Goal: Task Accomplishment & Management: Use online tool/utility

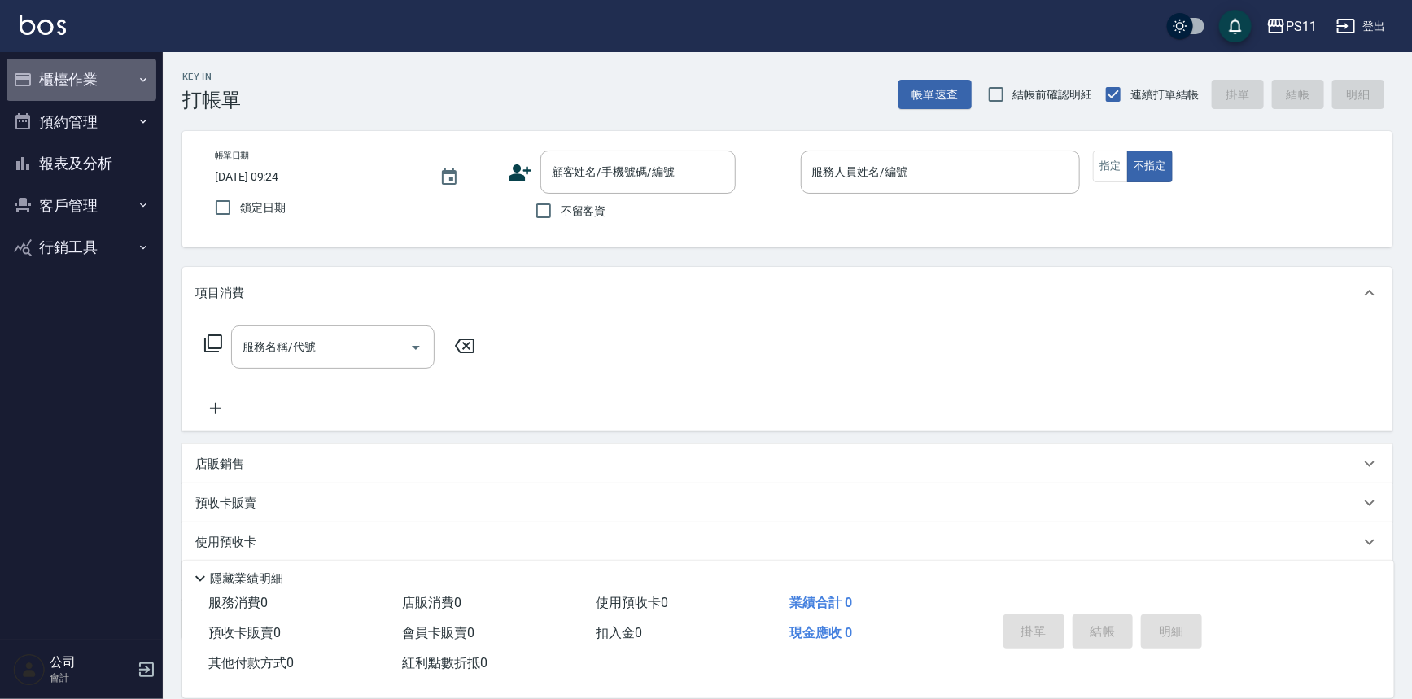
click at [103, 89] on button "櫃檯作業" at bounding box center [82, 80] width 150 height 42
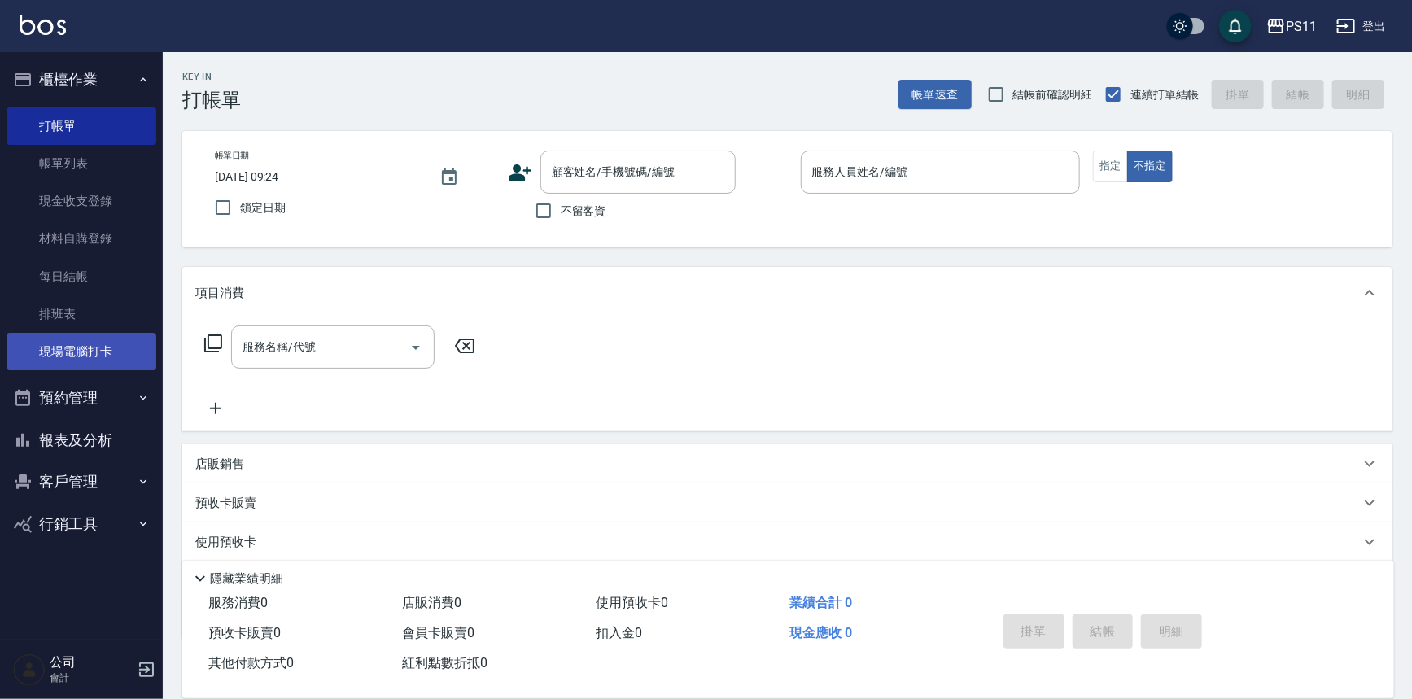
click at [89, 355] on link "現場電腦打卡" at bounding box center [82, 351] width 150 height 37
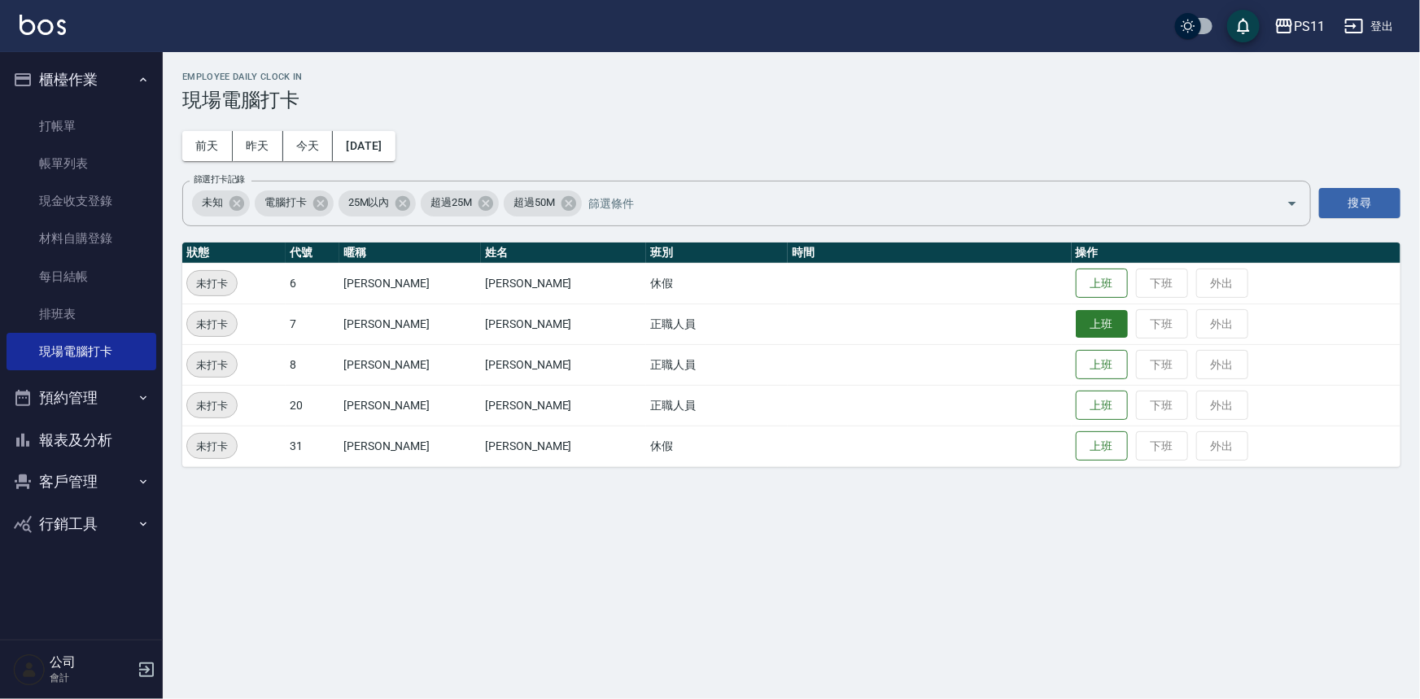
click at [1091, 320] on button "上班" at bounding box center [1102, 324] width 52 height 28
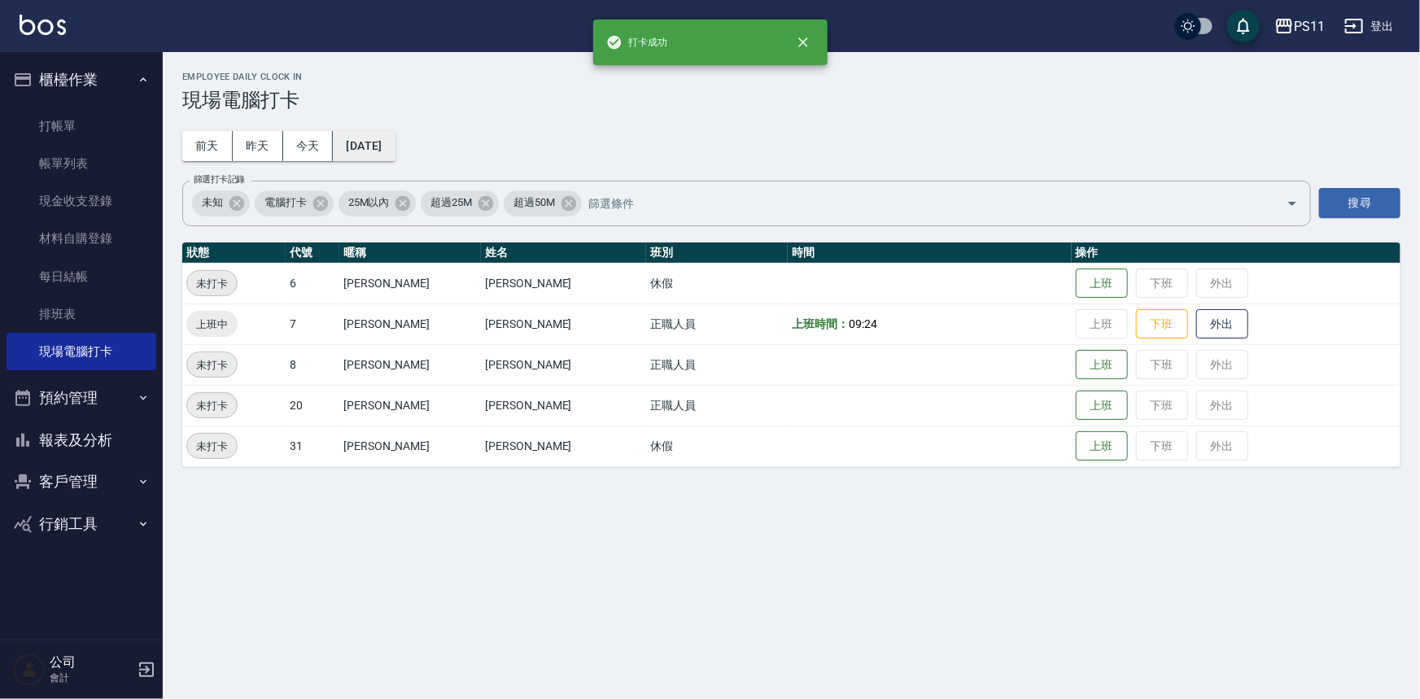
click at [395, 141] on button "[DATE]" at bounding box center [364, 146] width 62 height 30
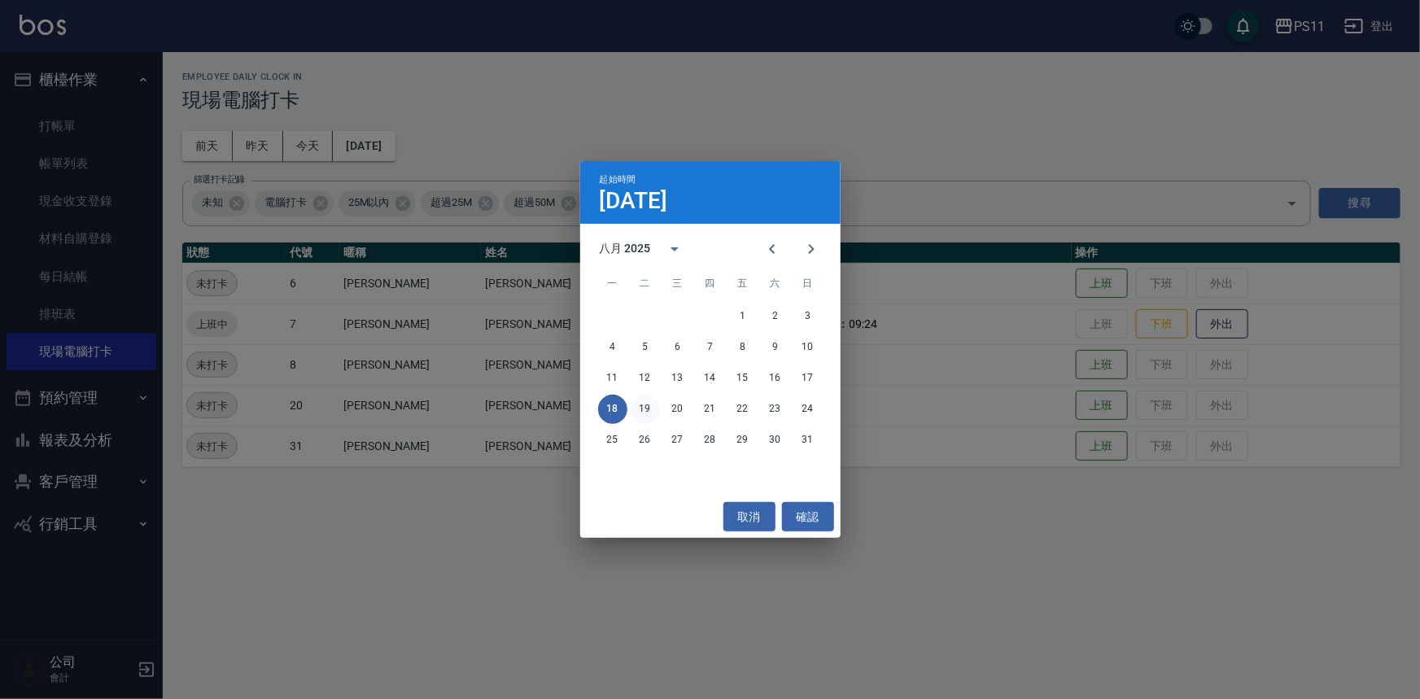
click at [643, 404] on button "19" at bounding box center [645, 409] width 29 height 29
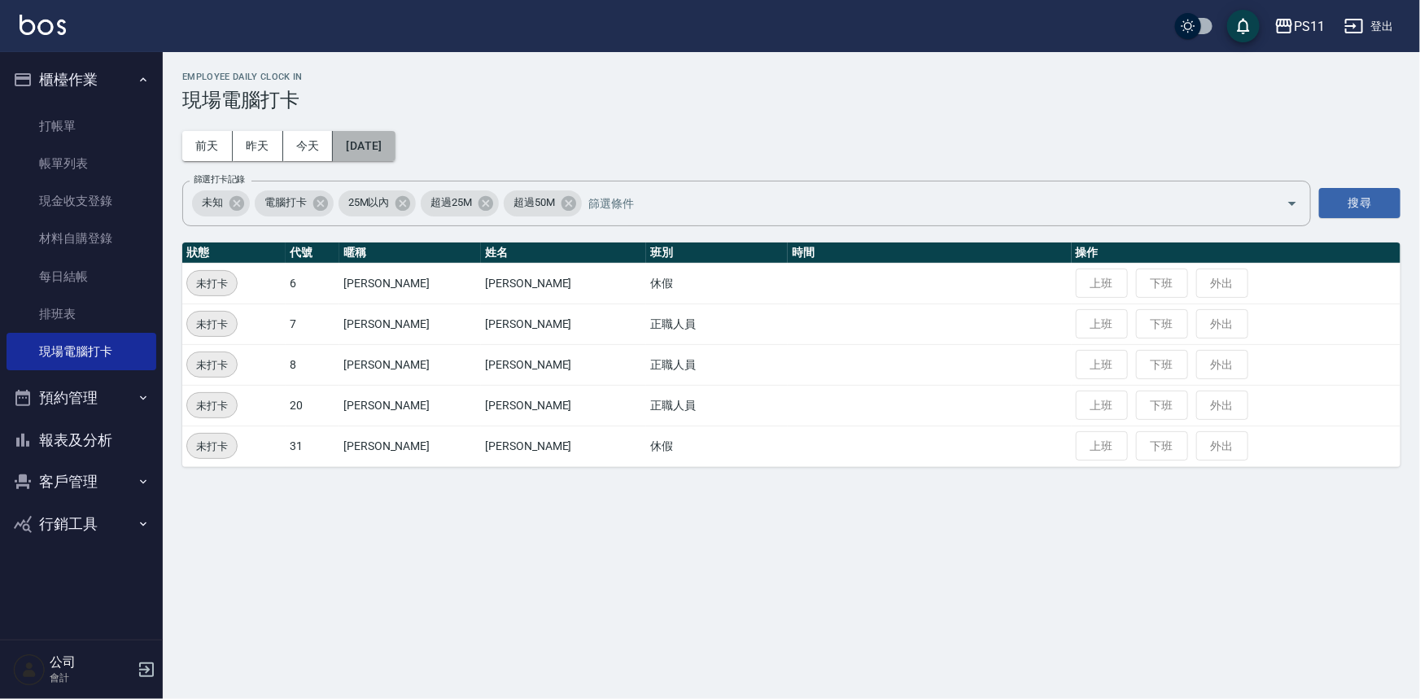
click at [390, 134] on button "[DATE]" at bounding box center [364, 146] width 62 height 30
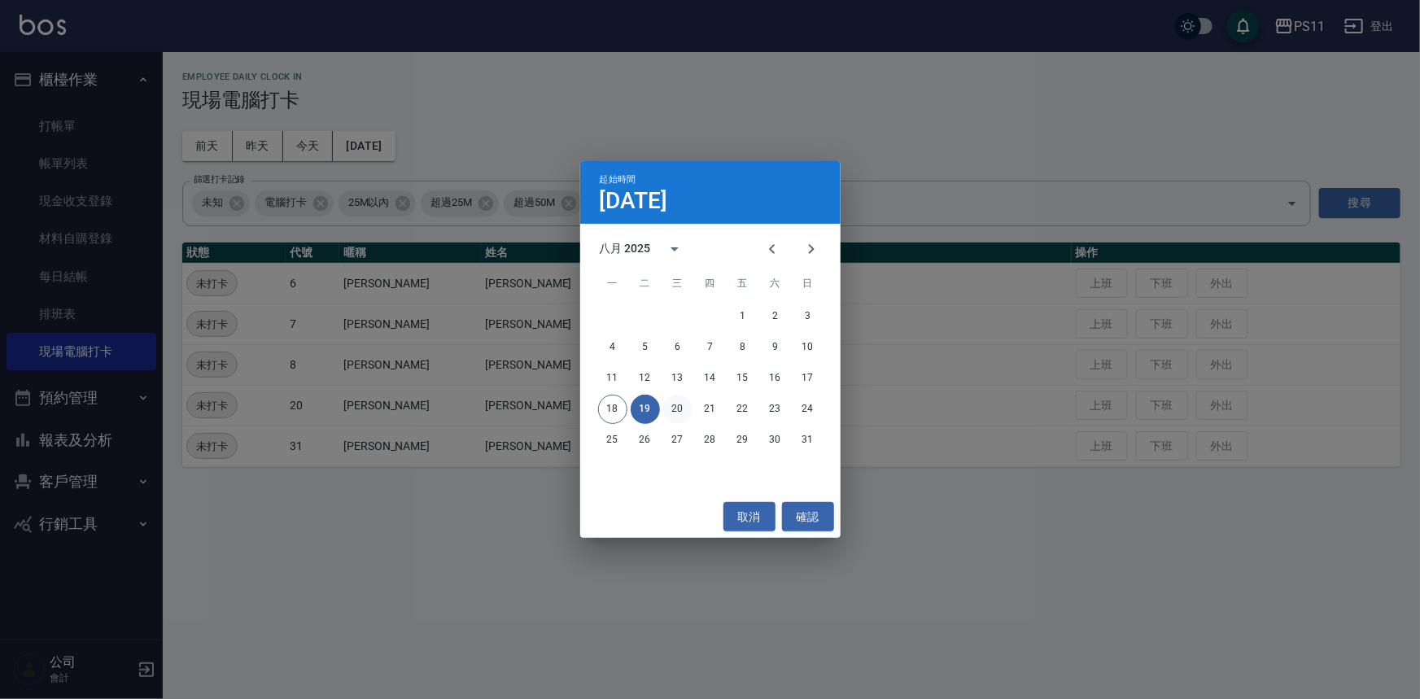
click at [683, 414] on button "20" at bounding box center [677, 409] width 29 height 29
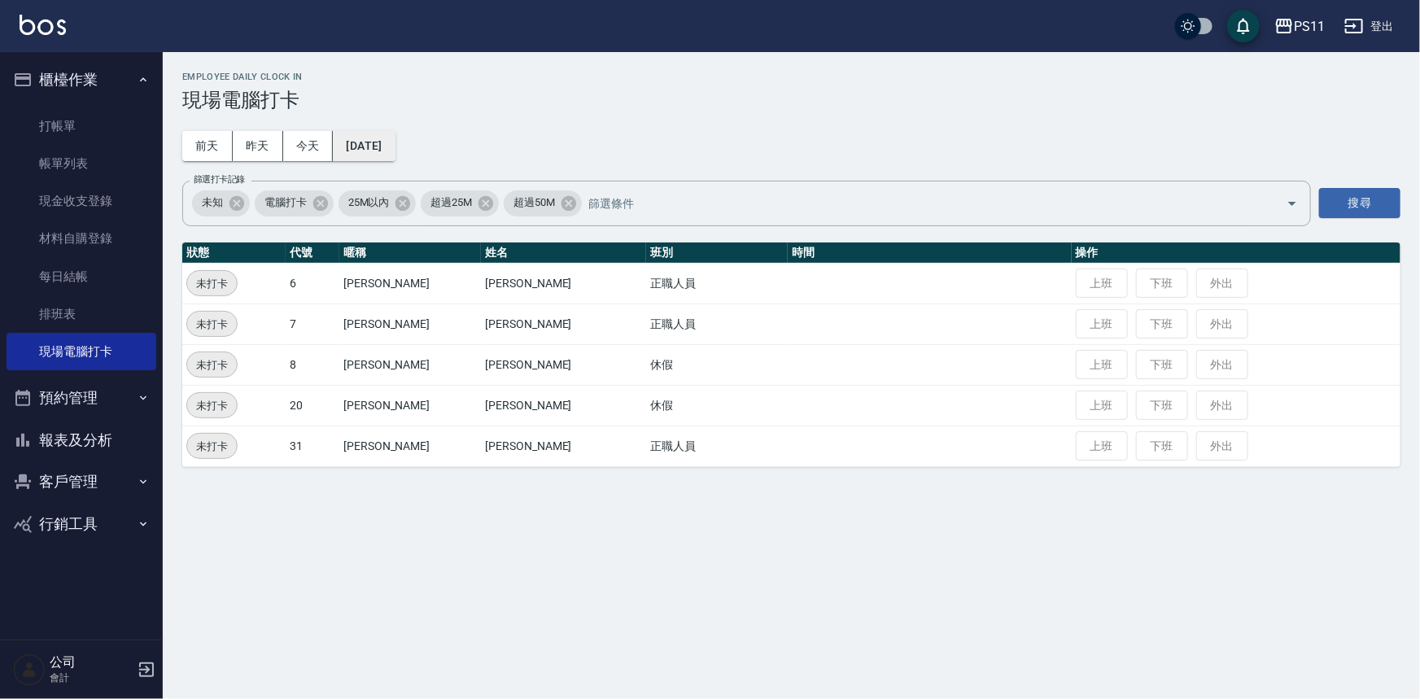
click at [370, 142] on button "[DATE]" at bounding box center [364, 146] width 62 height 30
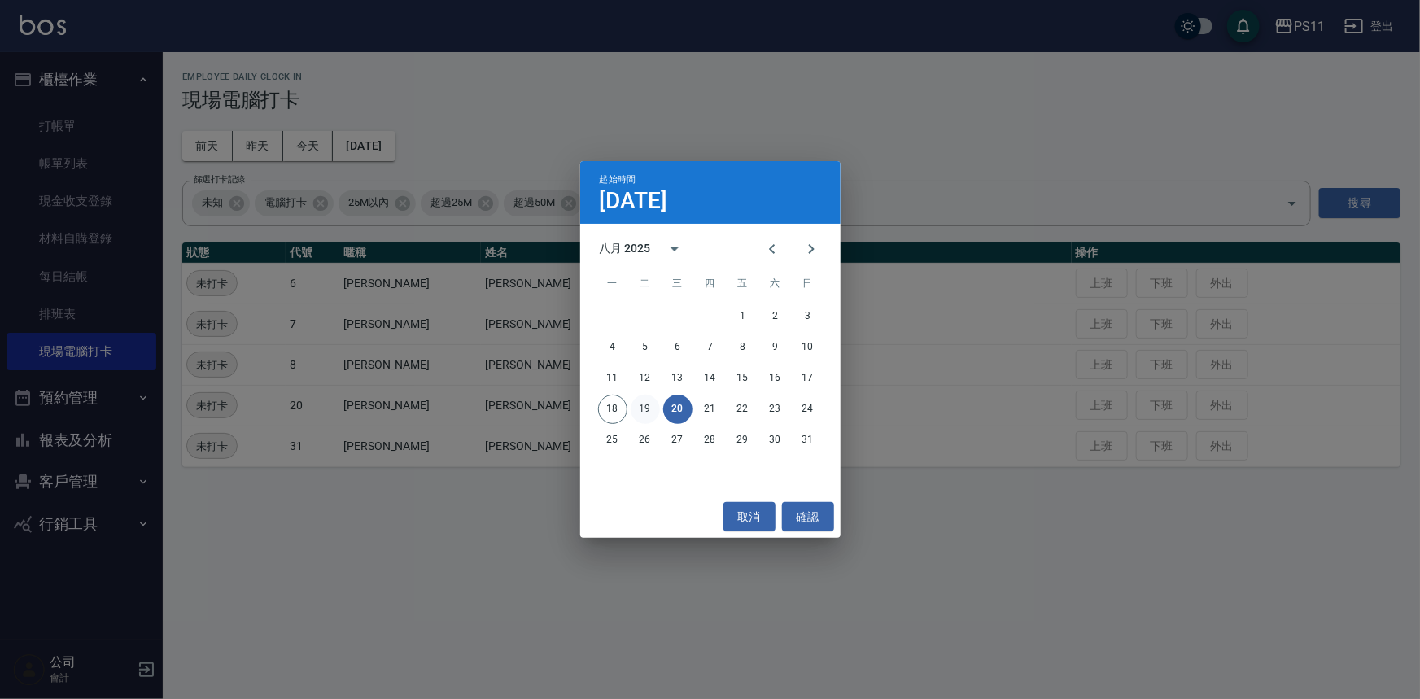
click at [651, 408] on button "19" at bounding box center [645, 409] width 29 height 29
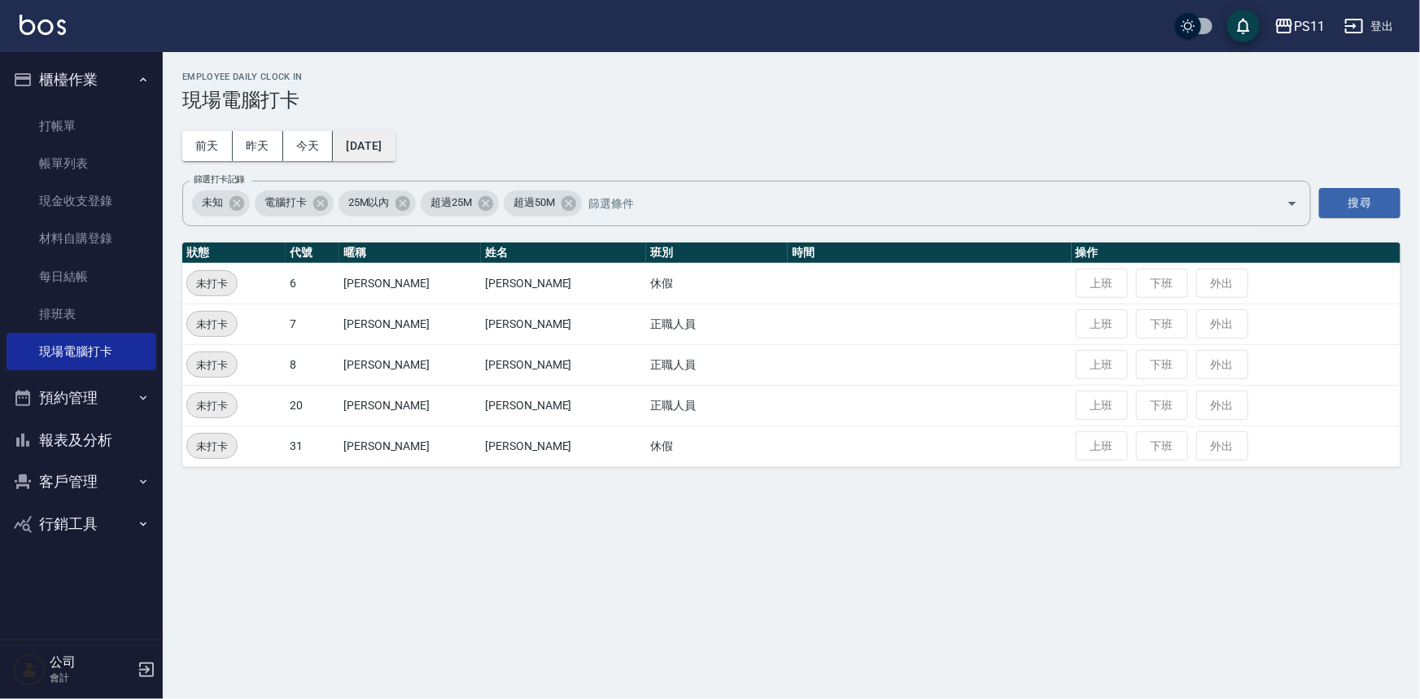
drag, startPoint x: 394, startPoint y: 155, endPoint x: 404, endPoint y: 155, distance: 10.6
click at [395, 155] on button "[DATE]" at bounding box center [364, 146] width 62 height 30
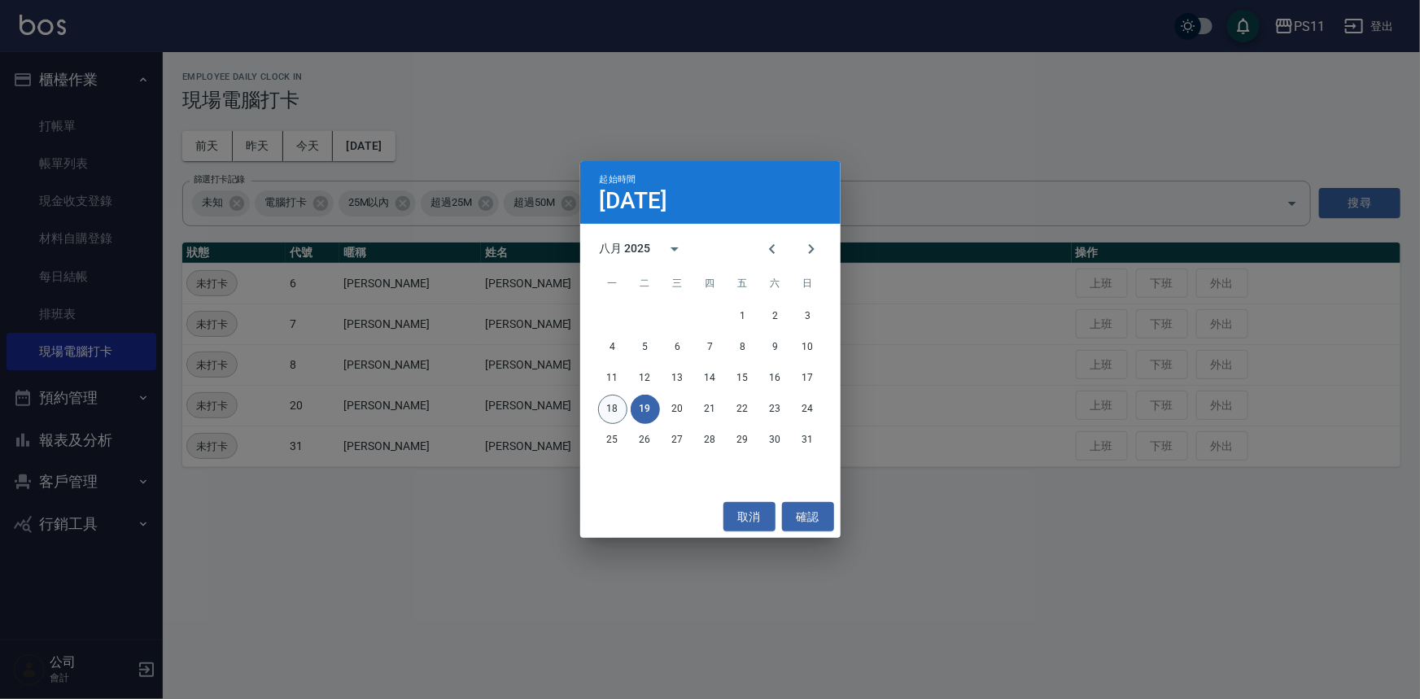
click at [625, 406] on button "18" at bounding box center [612, 409] width 29 height 29
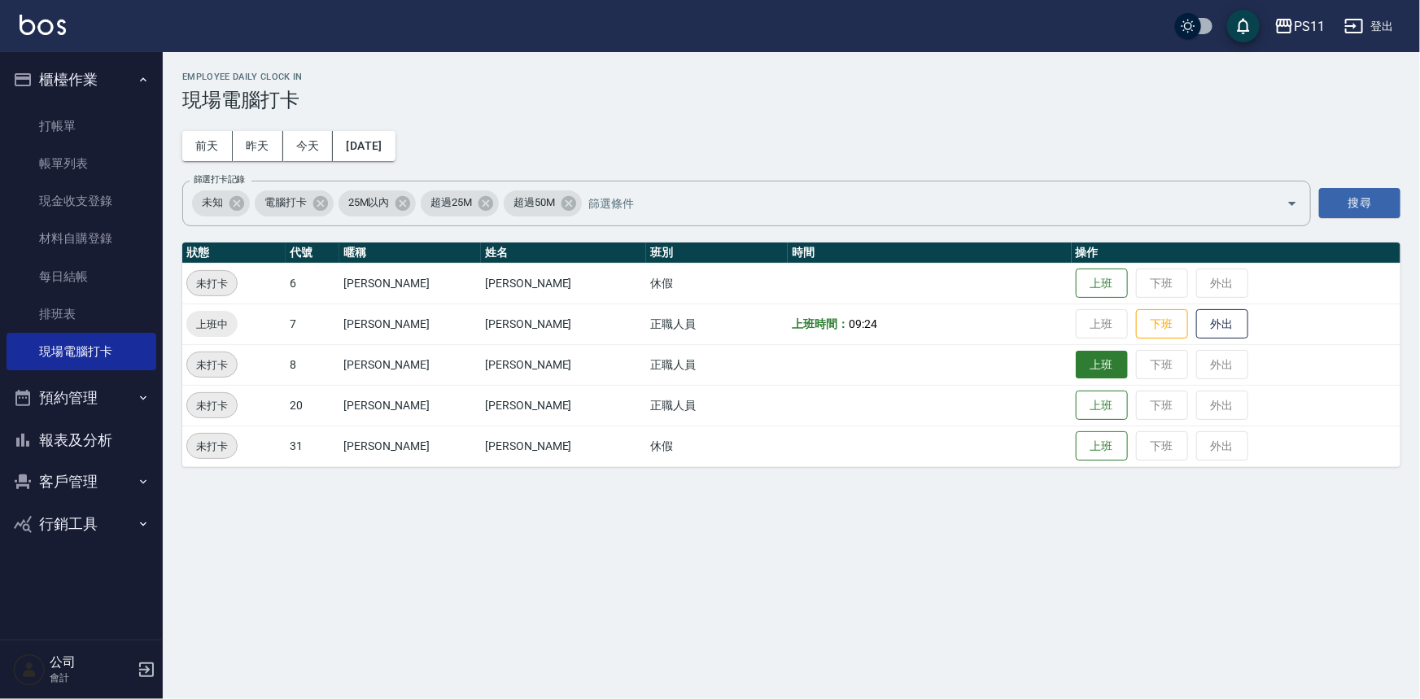
click at [1076, 369] on button "上班" at bounding box center [1102, 365] width 52 height 28
